Goal: Task Accomplishment & Management: Complete application form

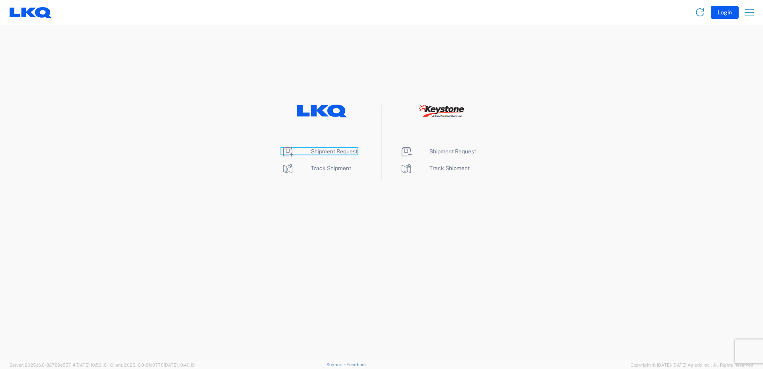
click at [320, 148] on span "Shipment Request" at bounding box center [334, 151] width 47 height 6
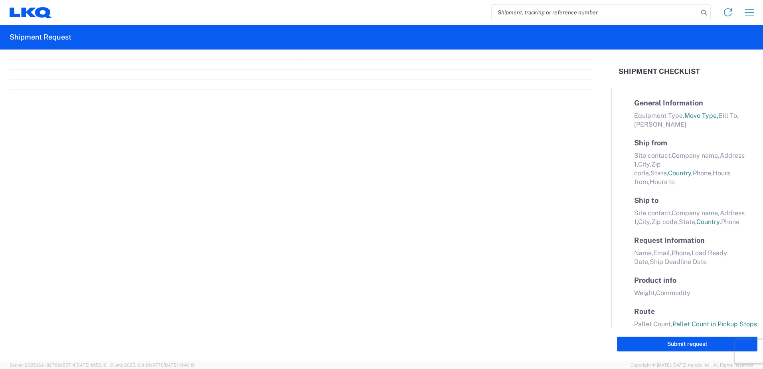
select select "FULL"
select select "LBS"
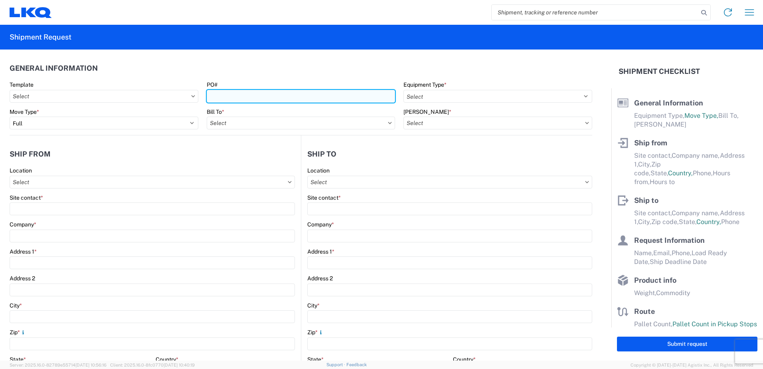
click at [257, 93] on input "PO#" at bounding box center [301, 96] width 189 height 13
click at [208, 97] on input "31312" at bounding box center [301, 96] width 189 height 13
type input "T31312"
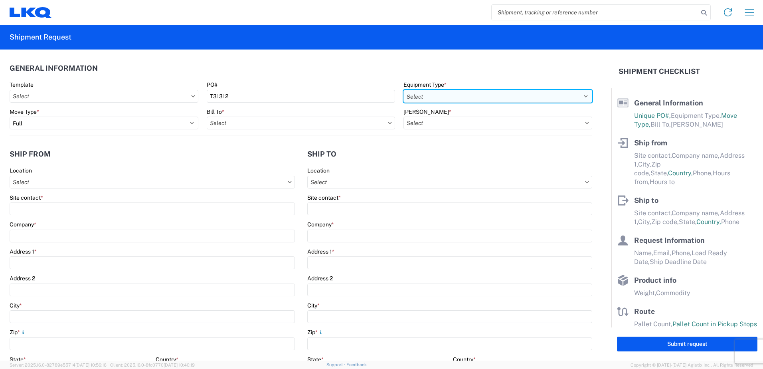
click at [475, 96] on select "Select 53’ Dry Van Flatbed Dropdeck (van) Lowboy (flatbed) Rail" at bounding box center [498, 96] width 189 height 13
select select "STDV"
click at [404, 90] on select "Select 53’ Dry Van Flatbed Dropdeck (van) Lowboy (flatbed) Rail" at bounding box center [498, 96] width 189 height 13
click at [283, 126] on input "Bill To *" at bounding box center [301, 123] width 189 height 13
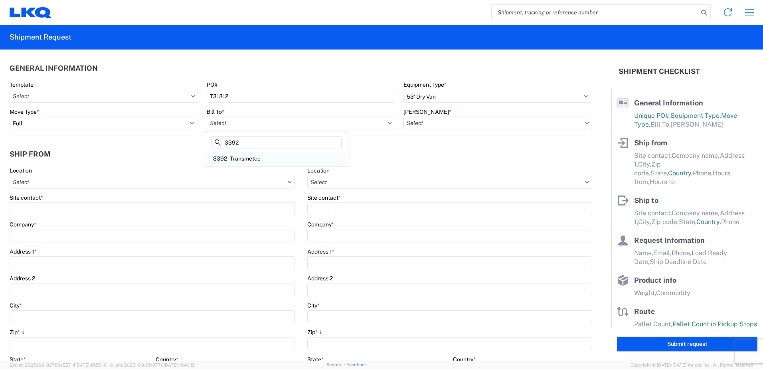
type input "3392"
click at [265, 158] on div "3392 - Transmetco" at bounding box center [277, 158] width 140 height 13
type input "3392 - Transmetco"
click at [581, 121] on input "[PERSON_NAME] *" at bounding box center [498, 123] width 189 height 13
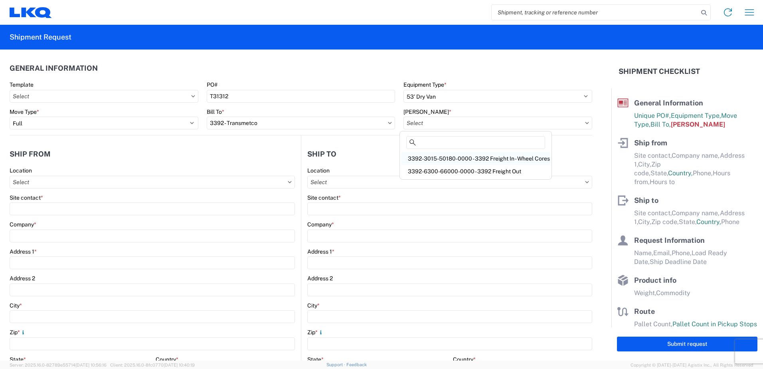
click at [447, 157] on div "3392-3015-50180-0000 - 3392 Freight In - Wheel Cores" at bounding box center [476, 158] width 148 height 13
type input "3392-3015-50180-0000 - 3392 Freight In - Wheel Cores"
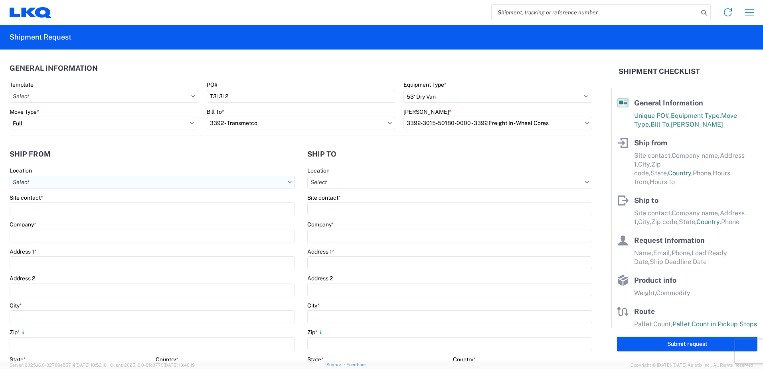
click at [57, 181] on input "Location" at bounding box center [152, 182] width 285 height 13
type input "1502"
click at [66, 218] on div "1502 - LKQ Star Auto Parts - [GEOGRAPHIC_DATA] [GEOGRAPHIC_DATA]" at bounding box center [108, 217] width 192 height 13
type input "1502 - LKQ Star Auto Parts - [GEOGRAPHIC_DATA] [GEOGRAPHIC_DATA]"
type input "LKQ Corporation"
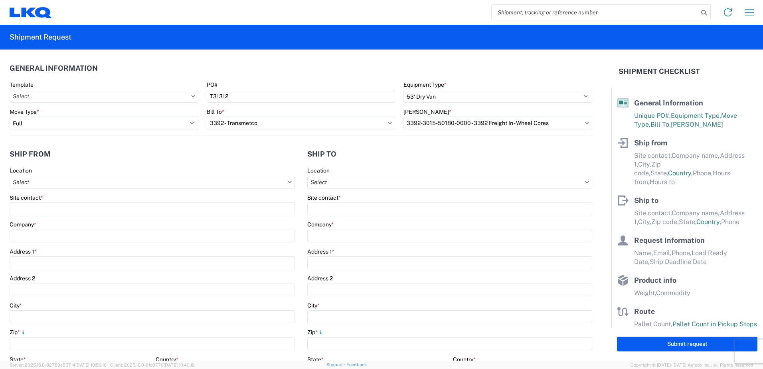
type input "[STREET_ADDRESS]"
type input "[GEOGRAPHIC_DATA]"
type input "53546"
select select "WI"
select select "US"
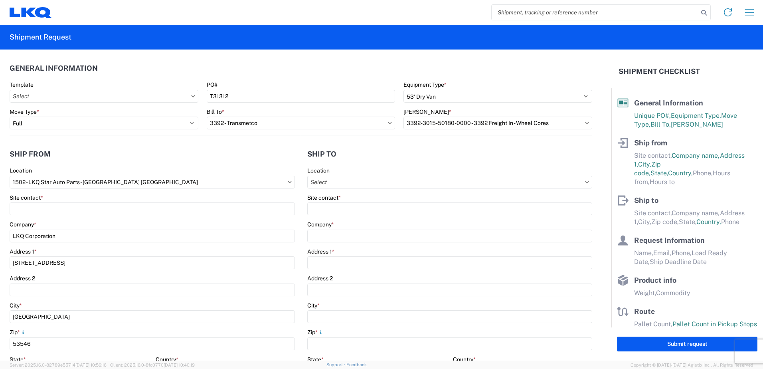
type input "07:00:00"
type input "17:00:00"
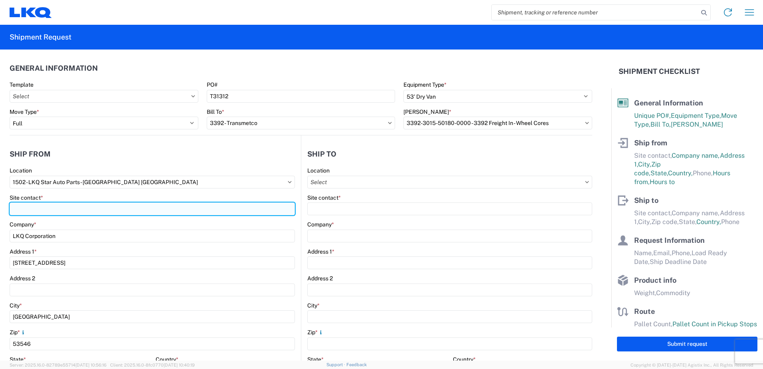
click at [34, 206] on input "Site contact *" at bounding box center [152, 208] width 285 height 13
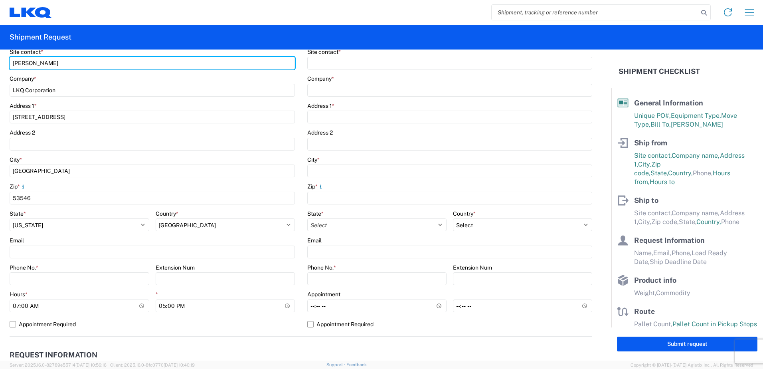
scroll to position [160, 0]
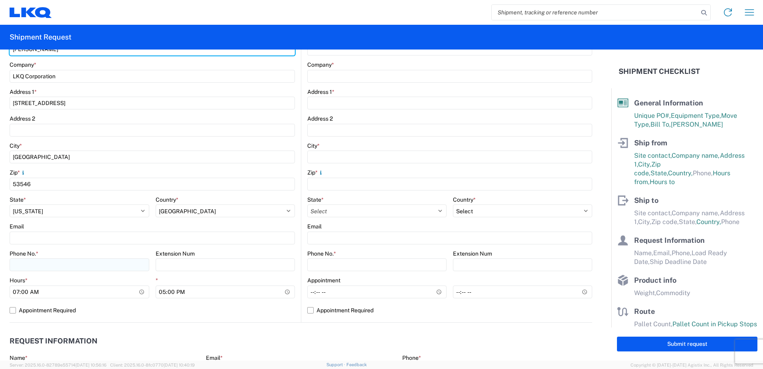
type input "[PERSON_NAME]"
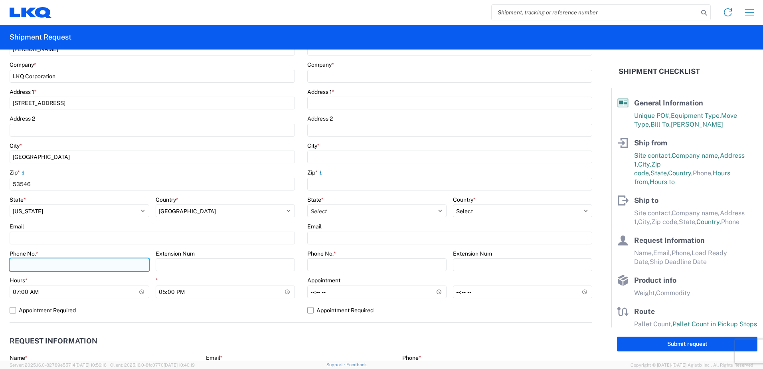
click at [47, 264] on input "Phone No. *" at bounding box center [80, 264] width 140 height 13
type input "6083736731"
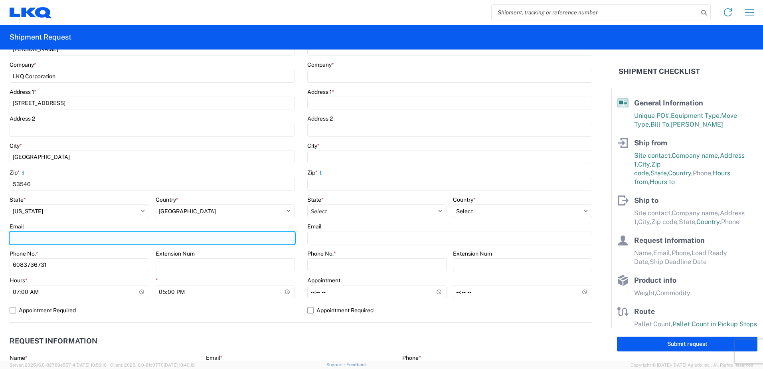
type input "[EMAIL_ADDRESS][DOMAIN_NAME]"
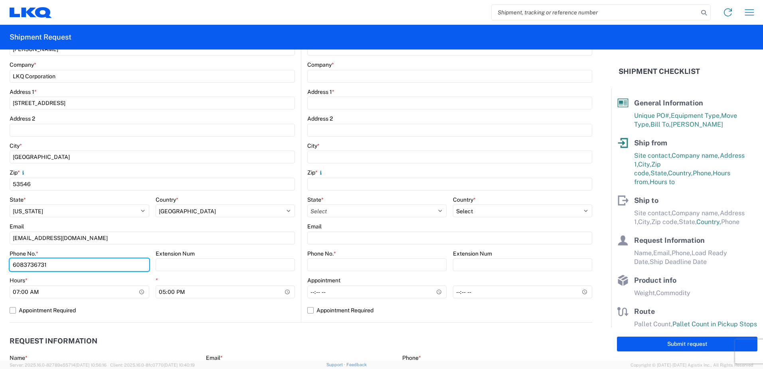
type input "6087514240"
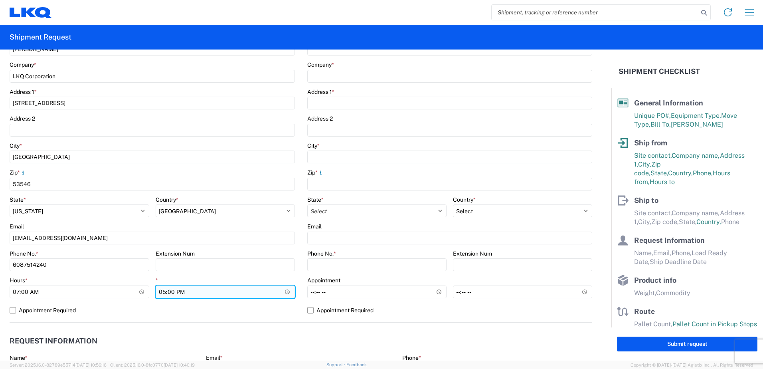
click at [164, 291] on input "17:00:00" at bounding box center [226, 291] width 140 height 13
type input "15:00"
click at [173, 316] on label "Appointment Required" at bounding box center [152, 310] width 285 height 13
click at [0, 0] on input "Appointment Required" at bounding box center [0, 0] width 0 height 0
select select "WI"
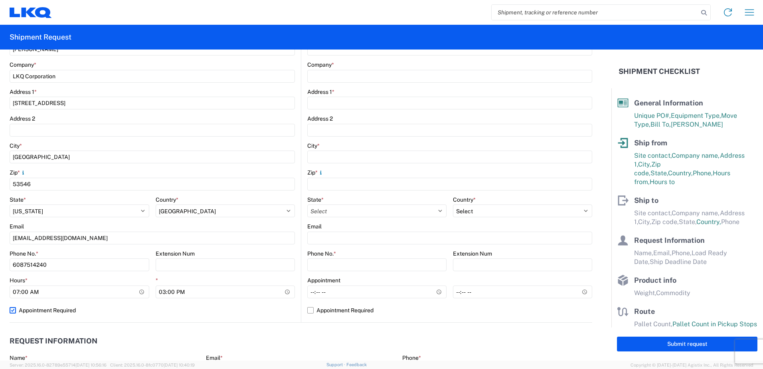
select select "US"
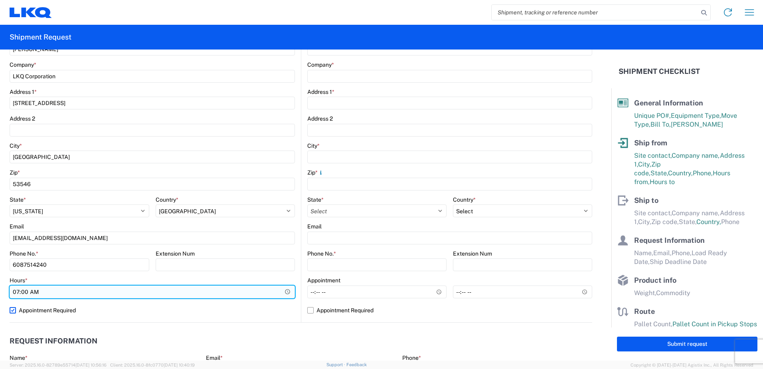
click at [284, 290] on input "07:00:00" at bounding box center [152, 291] width 285 height 13
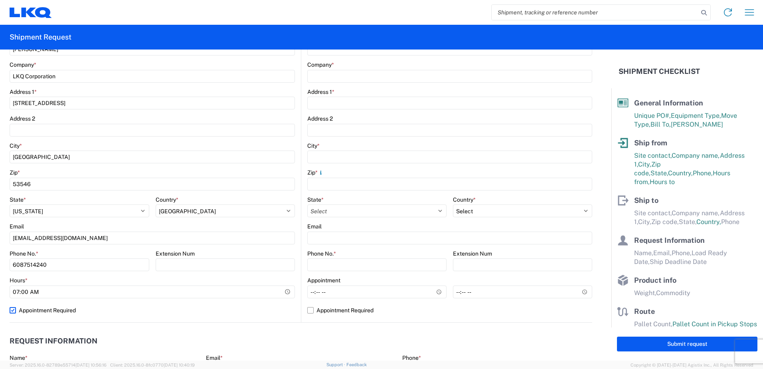
click at [261, 329] on agx-request-info "Request Information Name * Email * Merchant Phone * Load Ready Date * Ship Dead…" at bounding box center [301, 366] width 583 height 86
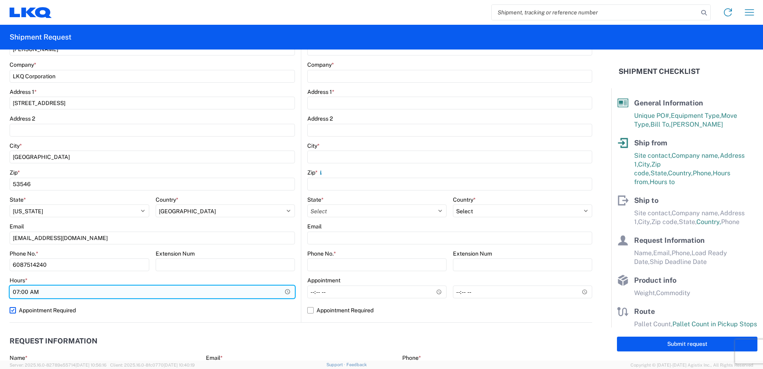
click at [57, 287] on input "07:00:00" at bounding box center [152, 291] width 285 height 13
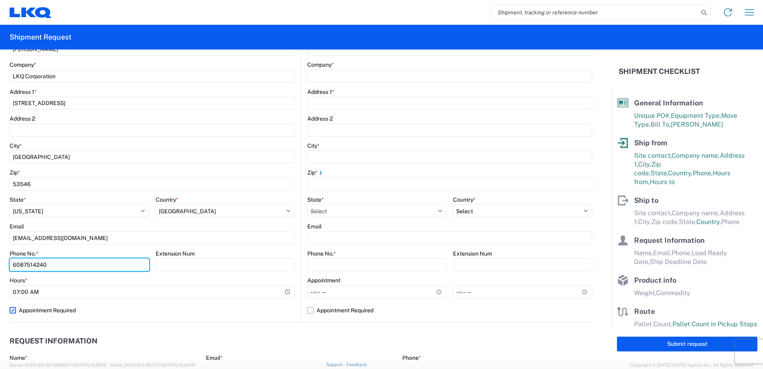
click at [60, 265] on input "6087514240" at bounding box center [80, 264] width 140 height 13
type input "6083736731"
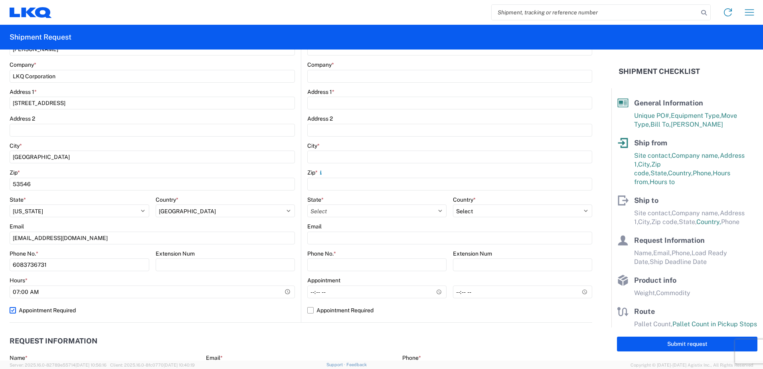
click at [213, 332] on header "Request Information" at bounding box center [301, 341] width 583 height 18
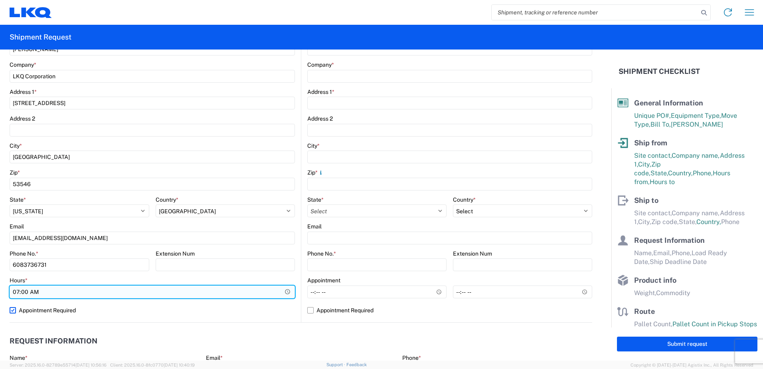
click at [60, 288] on input "07:00:00" at bounding box center [152, 291] width 285 height 13
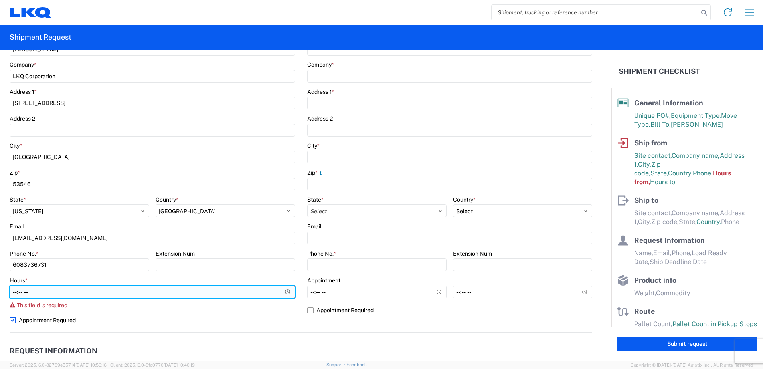
click at [45, 288] on input "Hours *" at bounding box center [152, 291] width 285 height 13
click at [283, 290] on input "Hours *" at bounding box center [152, 291] width 285 height 13
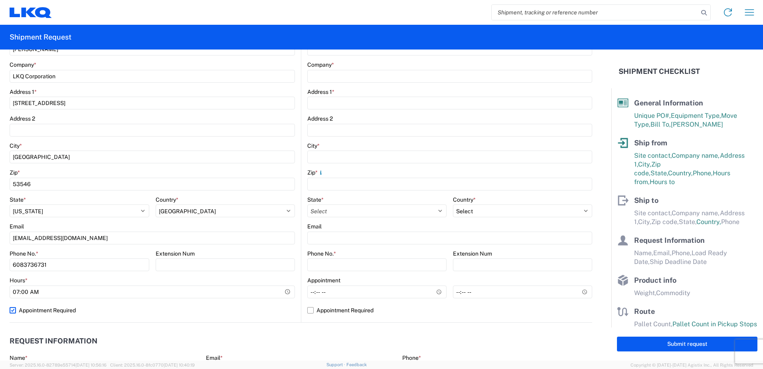
type input "07:00"
click at [251, 309] on label "Appointment Required" at bounding box center [152, 310] width 285 height 13
click at [0, 0] on input "Appointment Required" at bounding box center [0, 0] width 0 height 0
select select "WI"
select select "US"
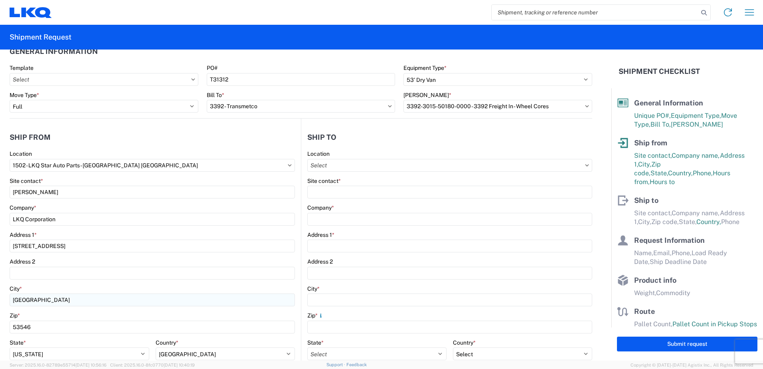
scroll to position [0, 0]
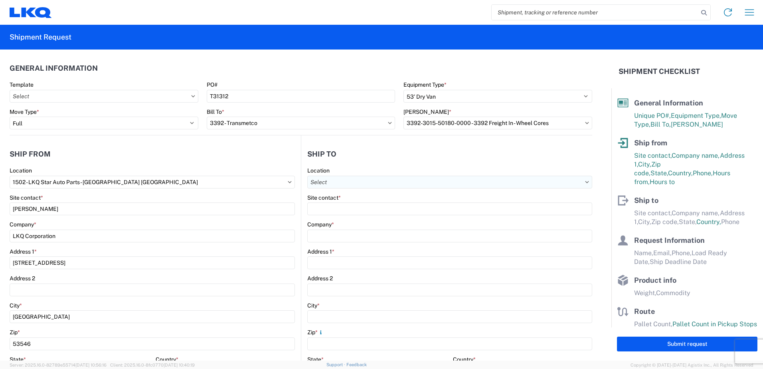
click at [365, 185] on input "Location" at bounding box center [449, 182] width 285 height 13
type input "3392"
click at [354, 219] on div "3392 - Transmetco" at bounding box center [377, 217] width 140 height 13
type input "3392 - Transmetco"
type input "LKQ Corporation"
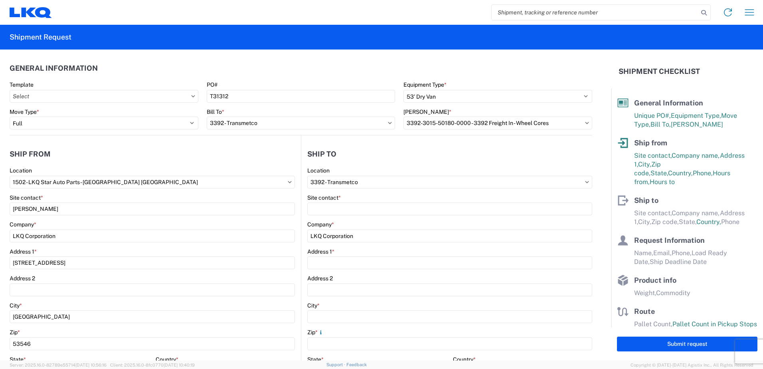
type input "[STREET_ADDRESS]"
type input "Huntington"
type input "46750"
select select "US"
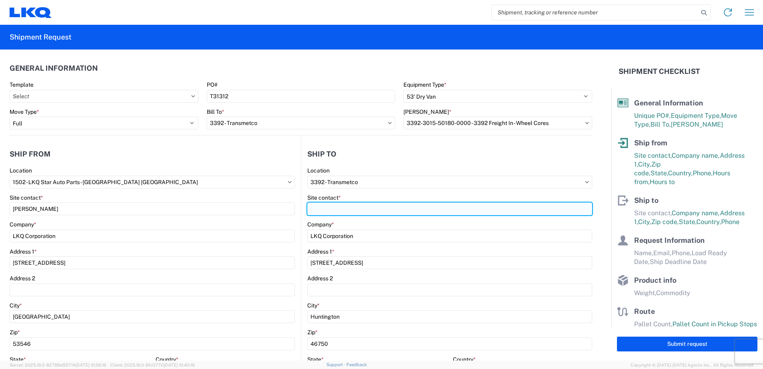
click at [350, 204] on input "Site contact *" at bounding box center [449, 208] width 285 height 13
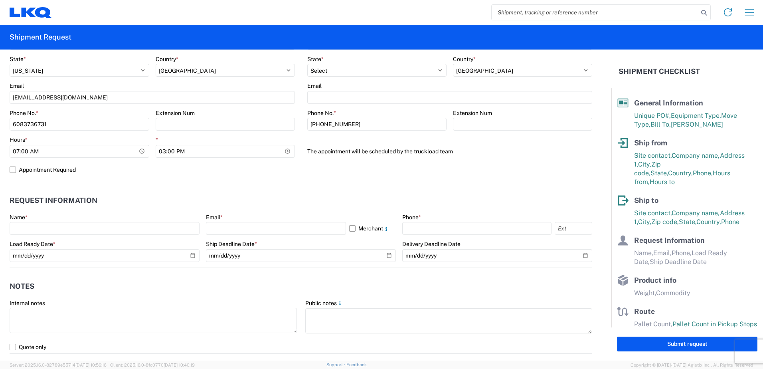
scroll to position [319, 0]
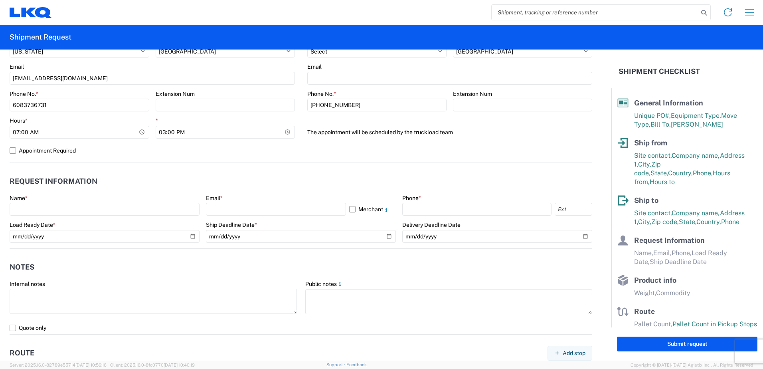
type input "[PERSON_NAME]"
click at [55, 201] on div "Name *" at bounding box center [105, 197] width 190 height 7
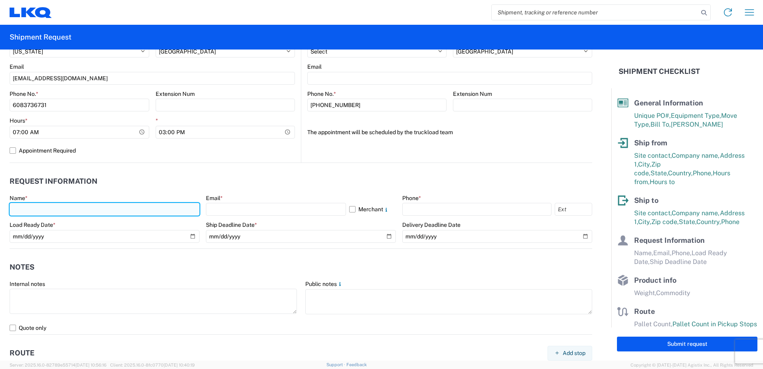
click at [53, 207] on input "text" at bounding box center [105, 209] width 190 height 13
type input "[PERSON_NAME]"
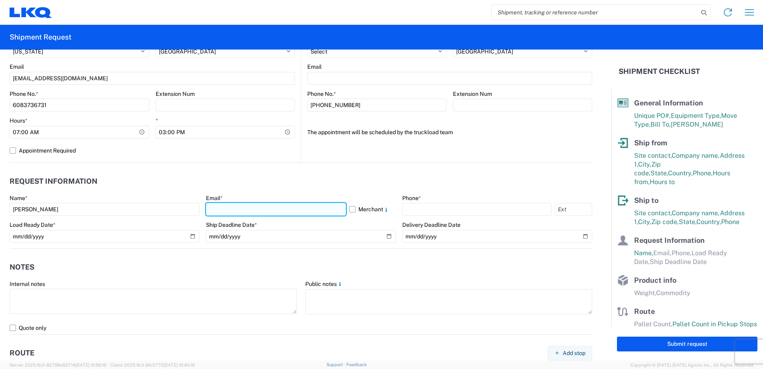
click at [243, 208] on input "text" at bounding box center [276, 209] width 140 height 13
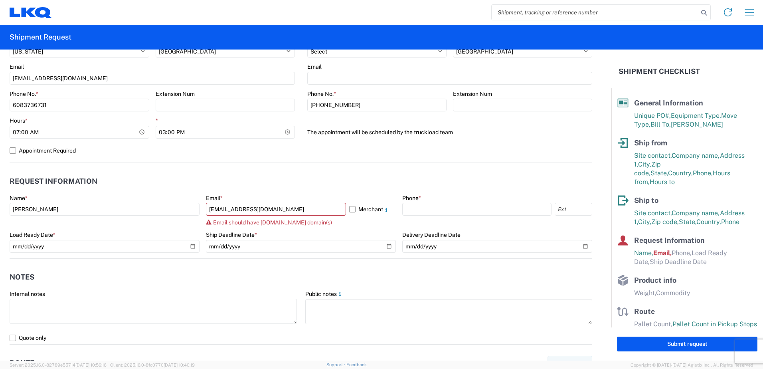
click at [305, 188] on header "Request Information" at bounding box center [301, 181] width 583 height 18
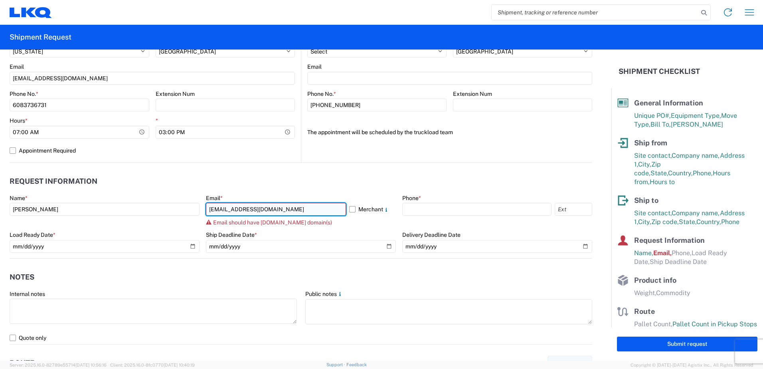
click at [293, 209] on input "[EMAIL_ADDRESS][DOMAIN_NAME]" at bounding box center [276, 209] width 140 height 13
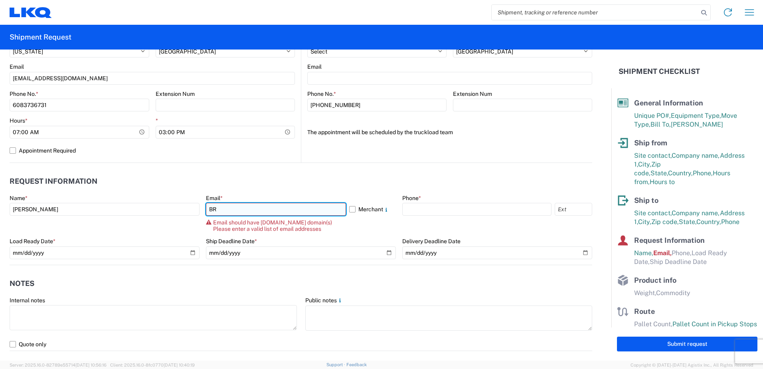
type input "B"
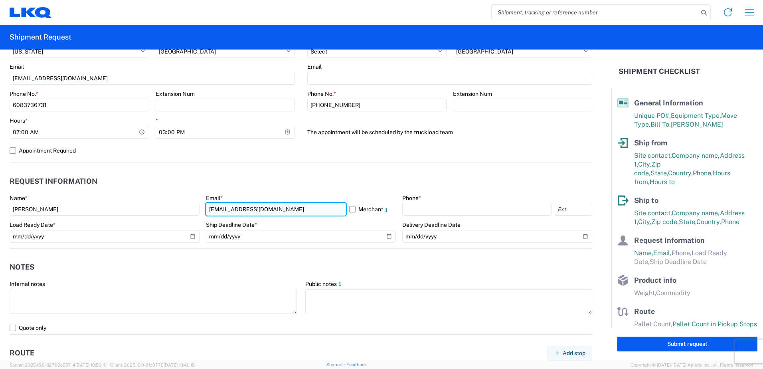
click at [293, 209] on input "[EMAIL_ADDRESS][DOMAIN_NAME]" at bounding box center [276, 209] width 140 height 13
type input "[EMAIL_ADDRESS][DOMAIN_NAME]"
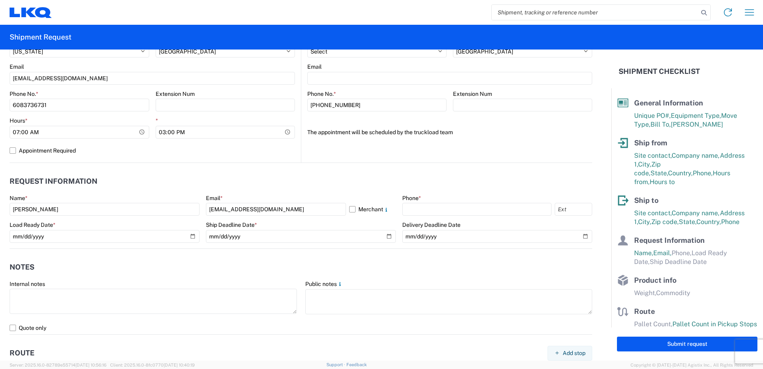
click at [301, 175] on header "Request Information" at bounding box center [301, 181] width 583 height 18
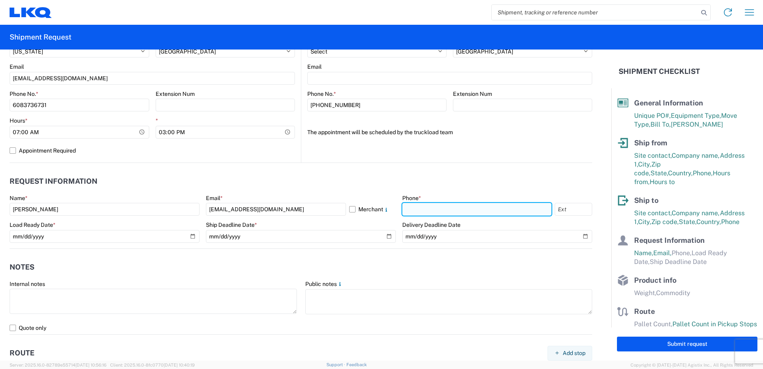
click at [445, 204] on input "text" at bounding box center [476, 209] width 149 height 13
type input "6087514240"
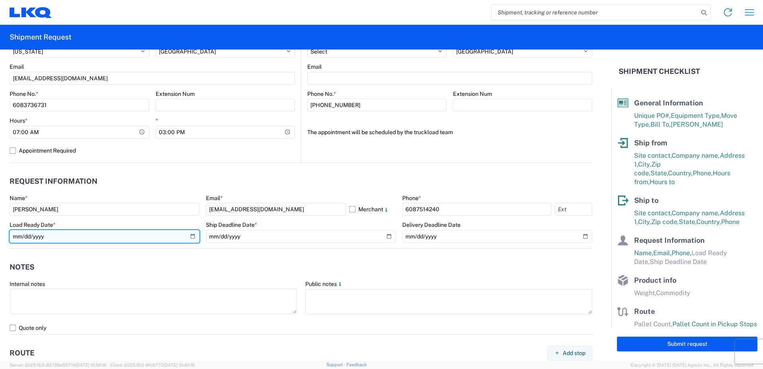
click at [191, 235] on input "date" at bounding box center [105, 236] width 190 height 13
type input "[DATE]"
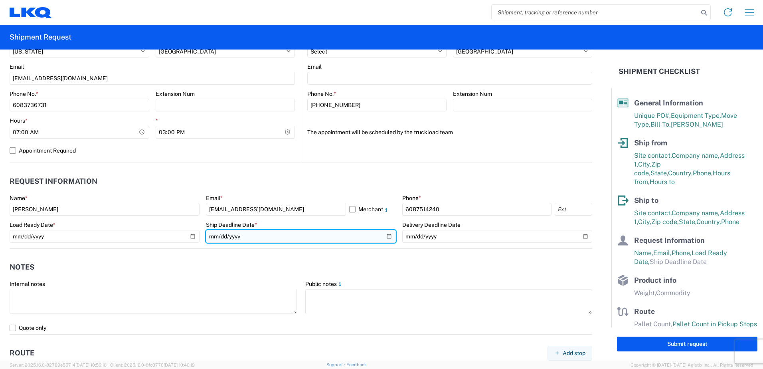
click at [385, 235] on input "date" at bounding box center [301, 236] width 190 height 13
type input "[DATE]"
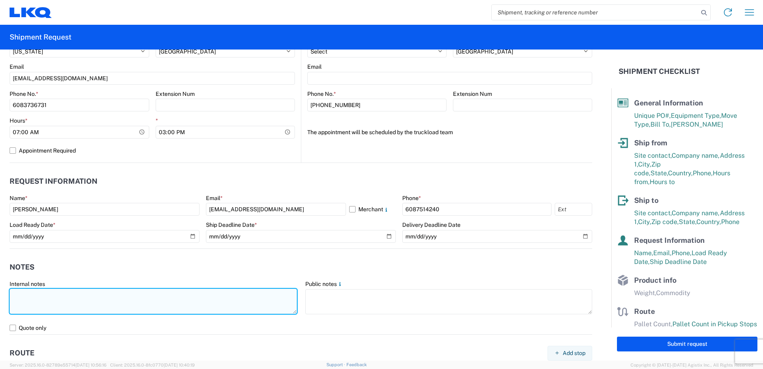
click at [48, 293] on textarea at bounding box center [153, 301] width 287 height 25
type textarea "44 skids of aluminum wheel cores"
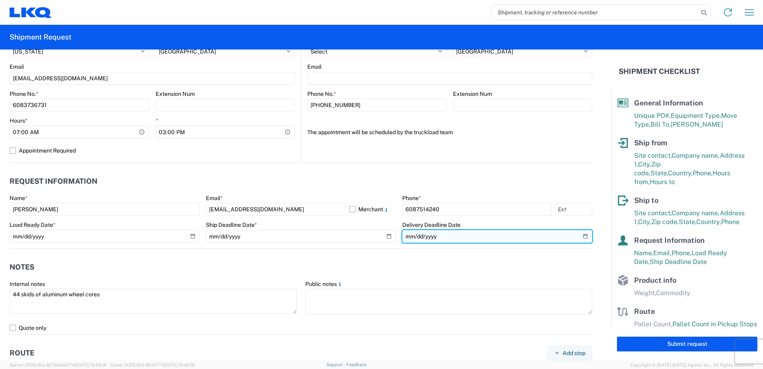
click at [581, 235] on input "date" at bounding box center [497, 236] width 190 height 13
type input "[DATE]"
click at [439, 233] on input "[DATE]" at bounding box center [497, 236] width 190 height 13
click at [437, 238] on input "date" at bounding box center [497, 236] width 190 height 13
click at [443, 237] on input "date" at bounding box center [497, 236] width 190 height 13
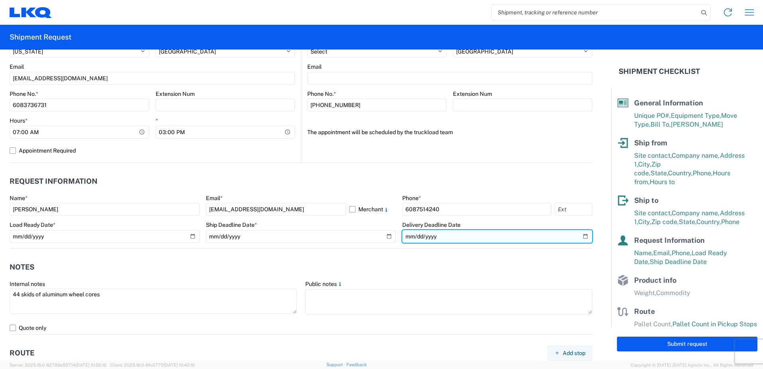
click at [443, 237] on input "date" at bounding box center [497, 236] width 190 height 13
click at [579, 236] on input "date" at bounding box center [497, 236] width 190 height 13
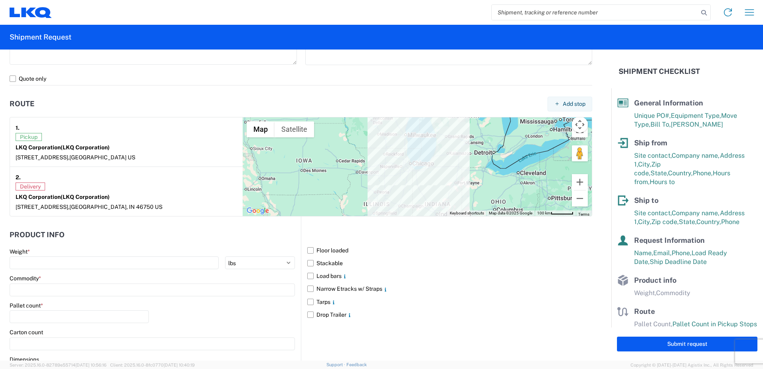
scroll to position [599, 0]
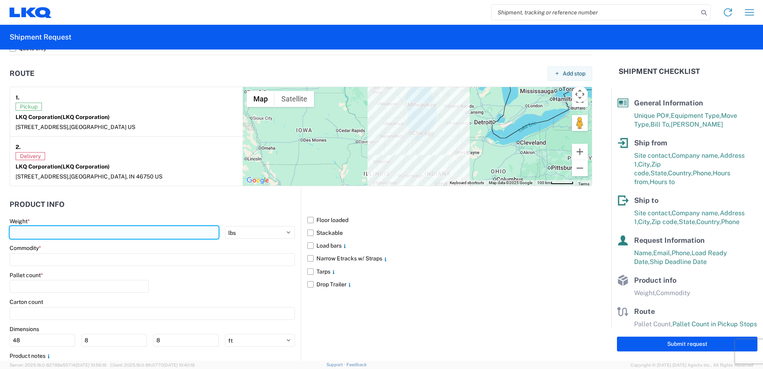
click at [71, 229] on input "number" at bounding box center [114, 232] width 209 height 13
type input "40000"
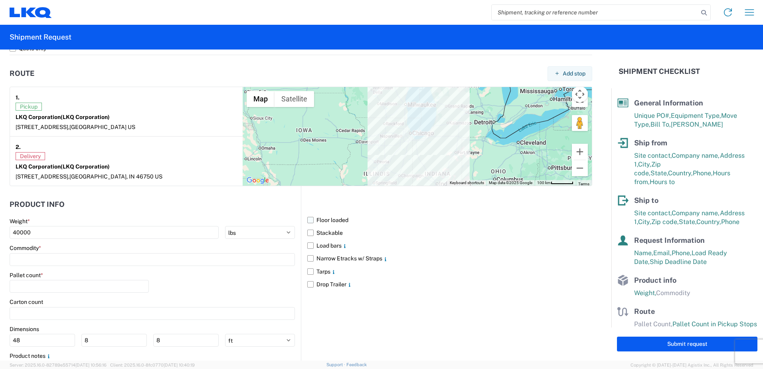
click at [309, 220] on label "Floor loaded" at bounding box center [449, 220] width 285 height 13
click at [0, 0] on input "Floor loaded" at bounding box center [0, 0] width 0 height 0
click at [309, 230] on label "Stackable" at bounding box center [449, 232] width 285 height 13
click at [0, 0] on input "Stackable" at bounding box center [0, 0] width 0 height 0
click at [40, 258] on input at bounding box center [152, 259] width 285 height 13
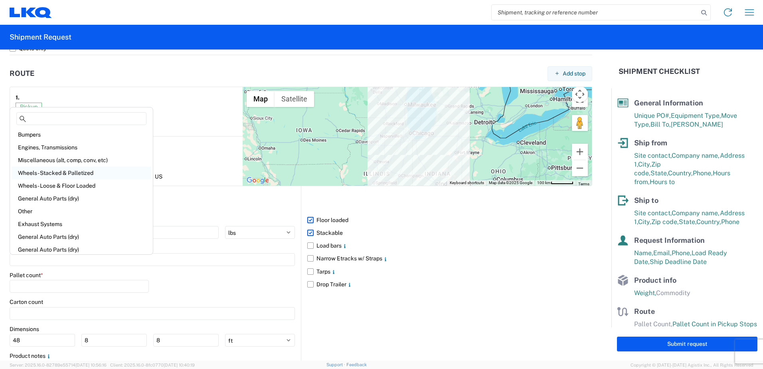
click at [44, 170] on div "Wheels - Stacked & Palletized" at bounding box center [82, 172] width 140 height 13
type input "Wheels - Stacked & Palletized"
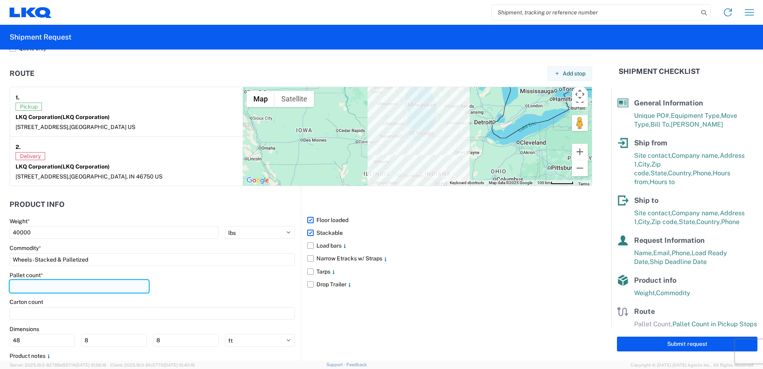
click at [68, 286] on input "number" at bounding box center [79, 286] width 139 height 13
type input "44"
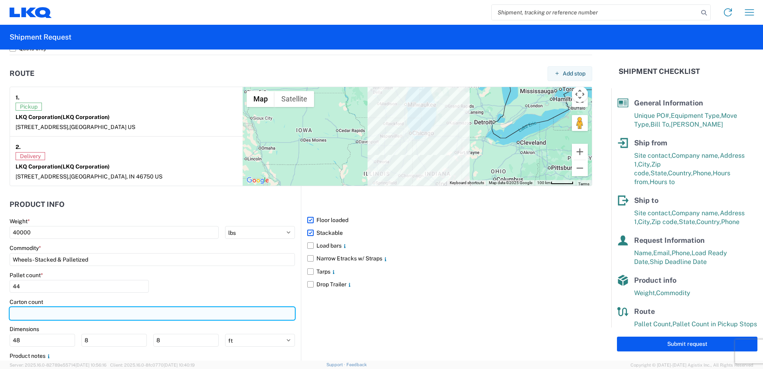
click at [59, 311] on input "number" at bounding box center [152, 313] width 285 height 13
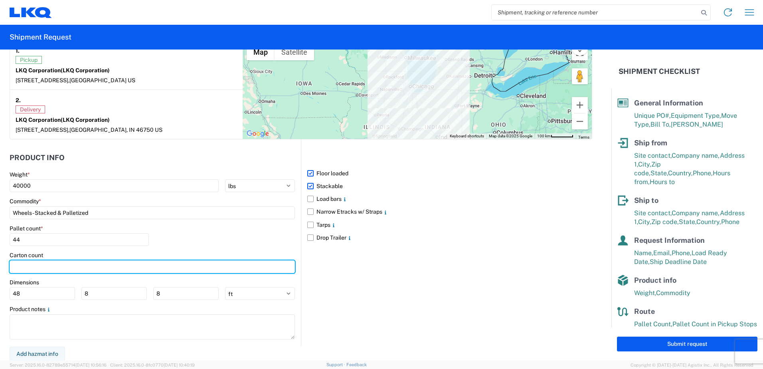
scroll to position [646, 0]
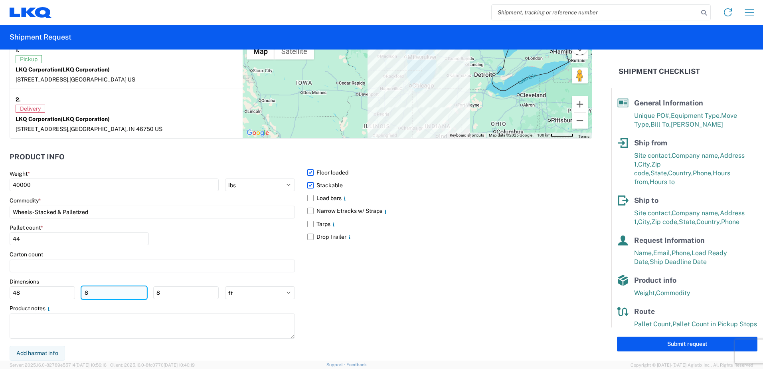
click at [95, 293] on input "8" at bounding box center [113, 292] width 65 height 13
type input "48"
click at [166, 291] on input "8" at bounding box center [185, 292] width 65 height 13
type input "48"
click at [410, 296] on div "Floor loaded Stackable Load bars Narrow Etracks w/ Straps Tarps Drop Trailer" at bounding box center [446, 242] width 291 height 207
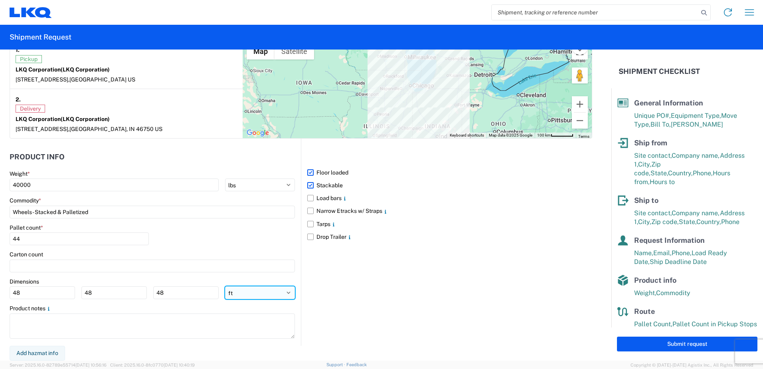
click at [284, 291] on select "ft in cm" at bounding box center [260, 292] width 70 height 13
select select "IN"
click at [225, 286] on select "ft in cm" at bounding box center [260, 292] width 70 height 13
type input "576"
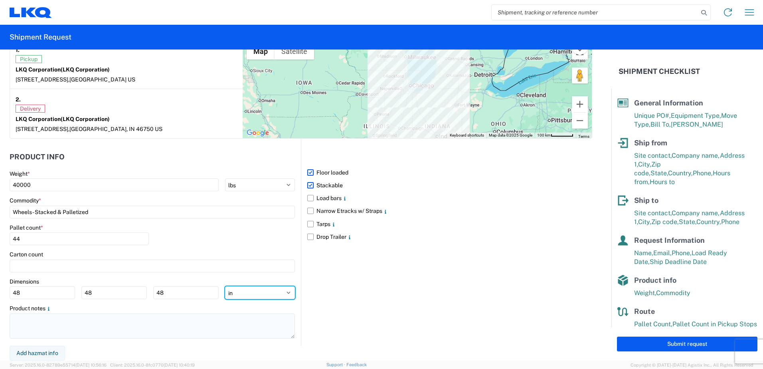
type input "576"
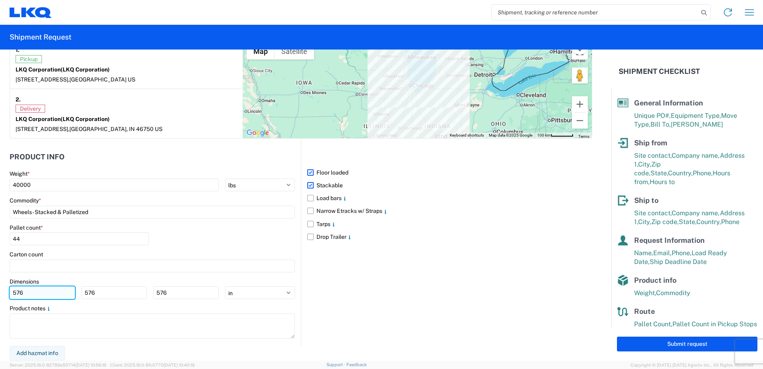
click at [26, 294] on input "576" at bounding box center [42, 292] width 65 height 13
type input "5"
type input "48"
click at [101, 291] on input "576" at bounding box center [113, 292] width 65 height 13
type input "5"
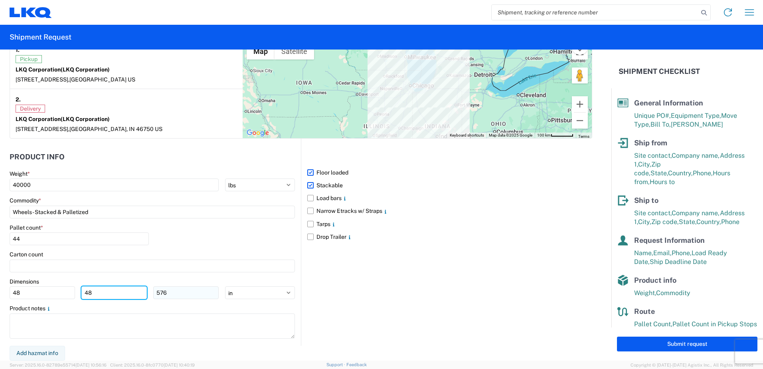
type input "48"
click at [177, 291] on input "576" at bounding box center [185, 292] width 65 height 13
type input "5"
type input "48"
click at [288, 292] on select "ft in cm" at bounding box center [260, 292] width 70 height 13
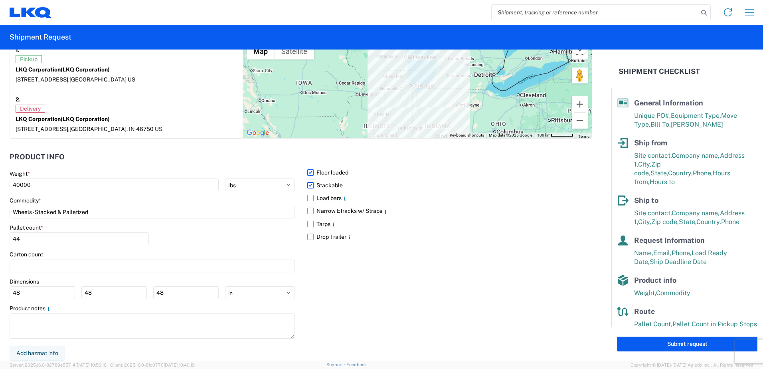
click at [369, 329] on div "Floor loaded Stackable Load bars Narrow Etracks w/ Straps Tarps Drop Trailer" at bounding box center [446, 242] width 291 height 207
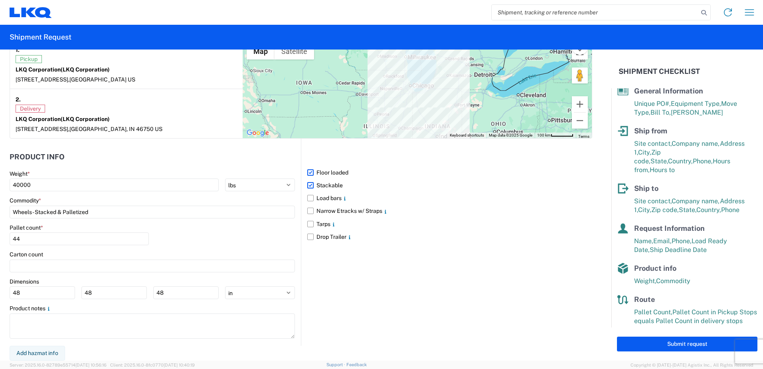
scroll to position [18, 0]
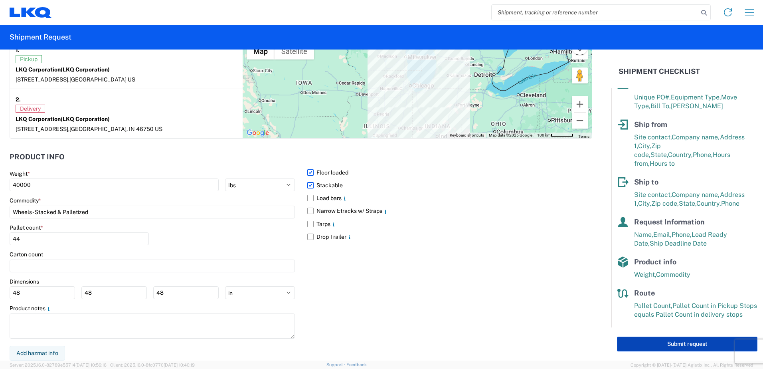
click at [692, 343] on button "Submit request" at bounding box center [687, 343] width 140 height 15
select select "US"
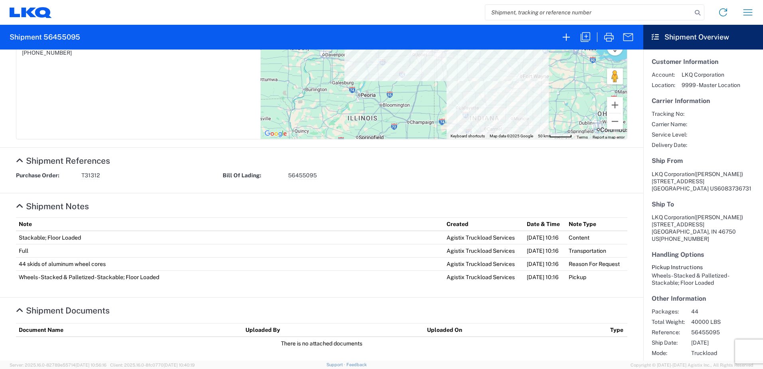
scroll to position [213, 0]
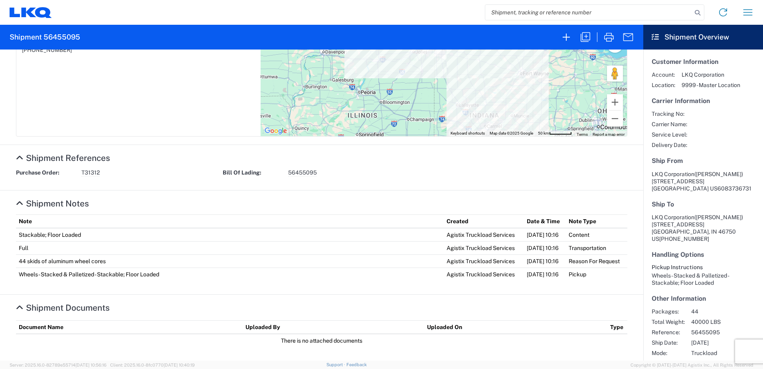
click at [514, 335] on td "There is no attached documents" at bounding box center [321, 340] width 611 height 13
click at [508, 343] on td "There is no attached documents" at bounding box center [321, 340] width 611 height 13
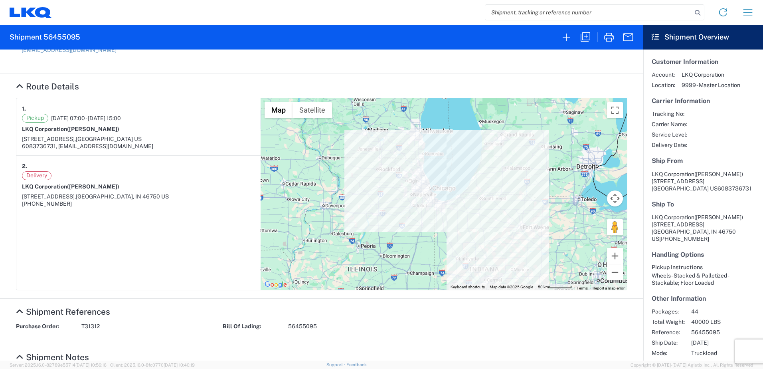
scroll to position [53, 0]
